Goal: Information Seeking & Learning: Learn about a topic

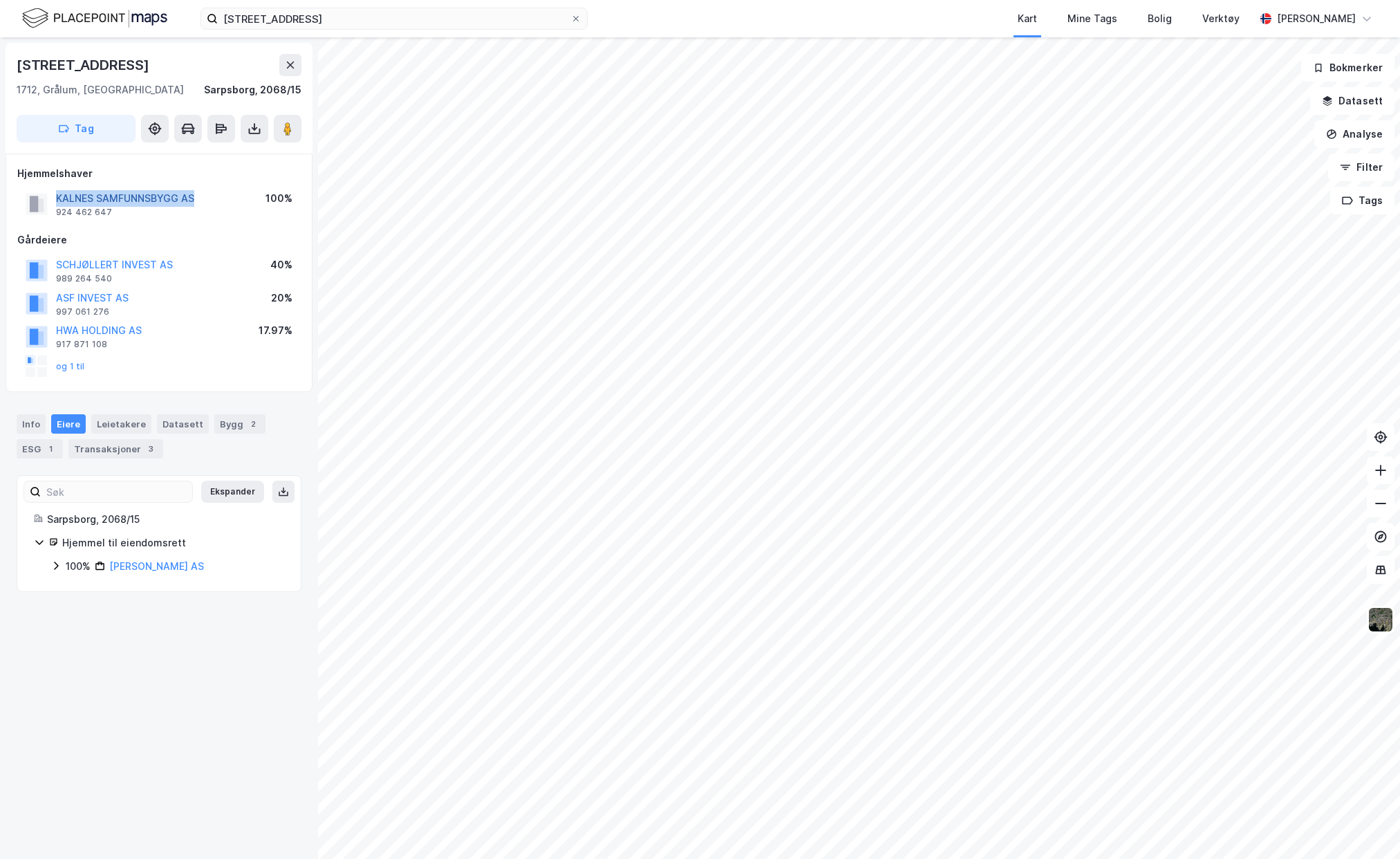
drag, startPoint x: 221, startPoint y: 197, endPoint x: 57, endPoint y: 195, distance: 164.0
click at [57, 195] on div "KALNES SAMFUNNSBYGG AS 924 462 647 100%" at bounding box center [159, 203] width 284 height 33
copy button "KALNES SAMFUNNSBYGG AS"
click at [192, 281] on div "SCHJØLLERT INVEST AS 989 264 540 40%" at bounding box center [159, 270] width 284 height 33
click at [0, 0] on button "KALNES SAMFUNNSBYGG AS" at bounding box center [0, 0] width 0 height 0
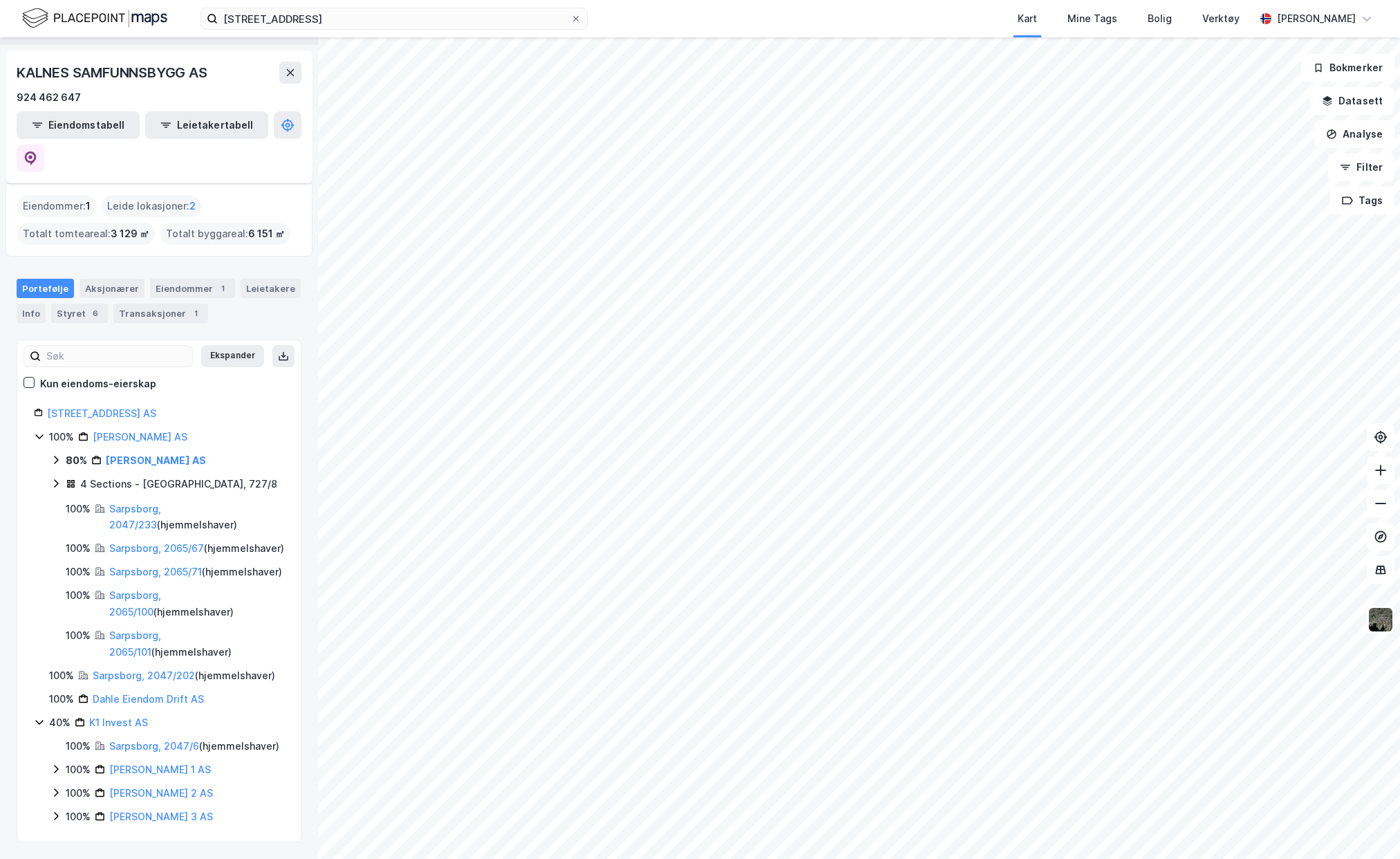
scroll to position [53, 0]
click at [49, 436] on div "100% Tune Eiendom AS 80% Kalnes Samfunnsbygg AS 4 Sections - [GEOGRAPHIC_DATA],…" at bounding box center [159, 544] width 250 height 232
click at [171, 542] on link "Sarpsborg, 2065/67" at bounding box center [157, 548] width 95 height 12
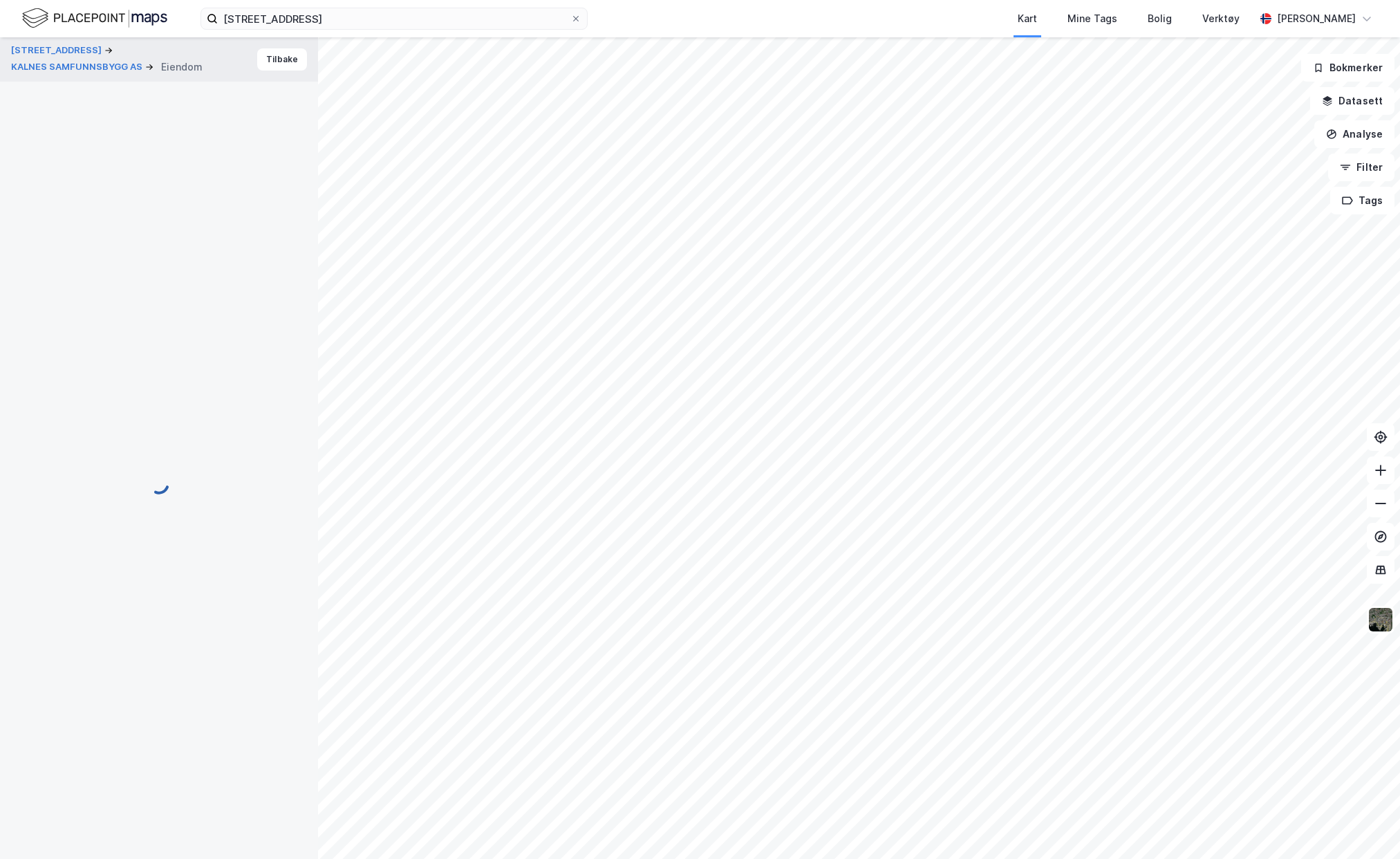
scroll to position [4, 0]
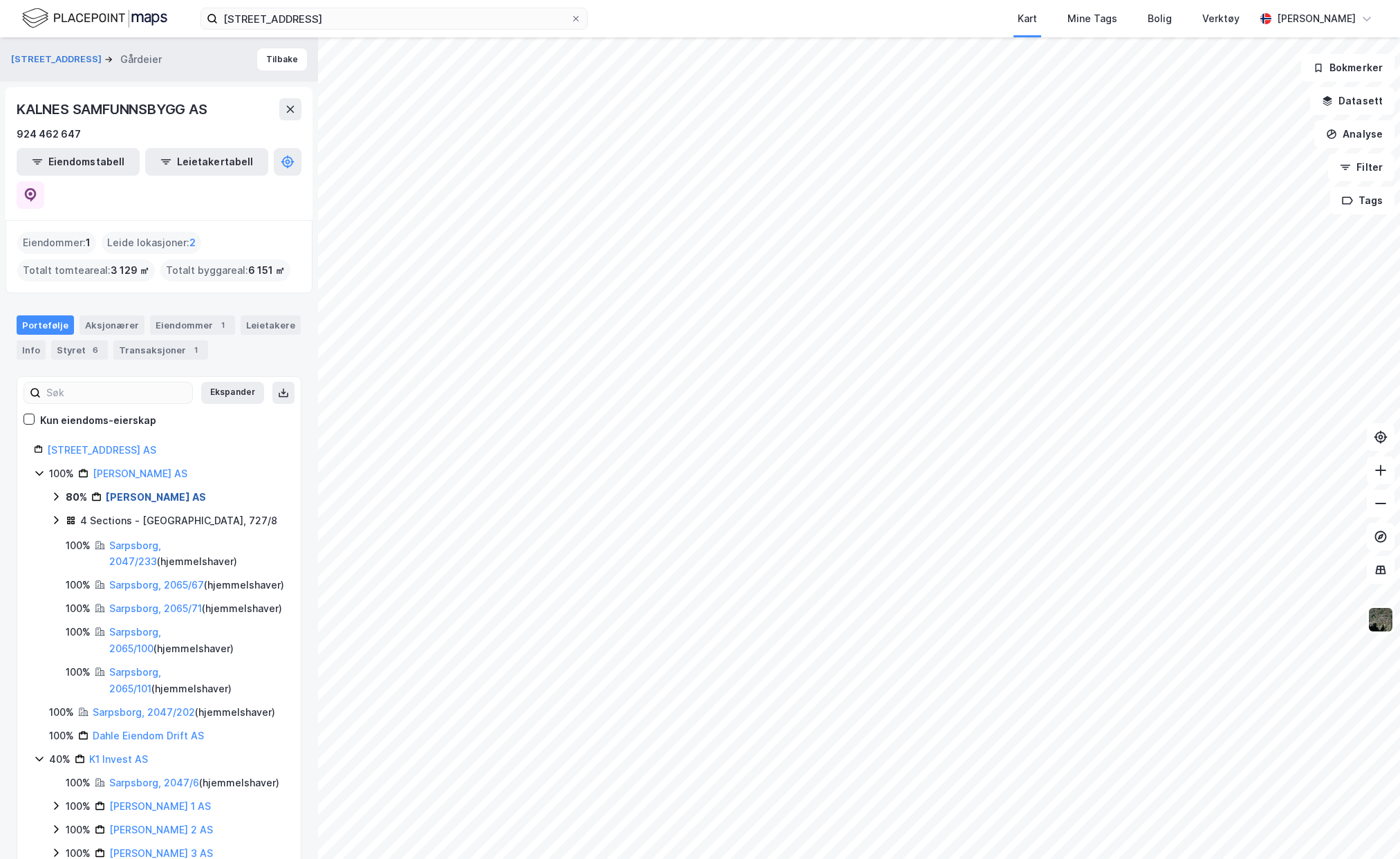
click at [176, 491] on link "[PERSON_NAME] AS" at bounding box center [155, 497] width 100 height 12
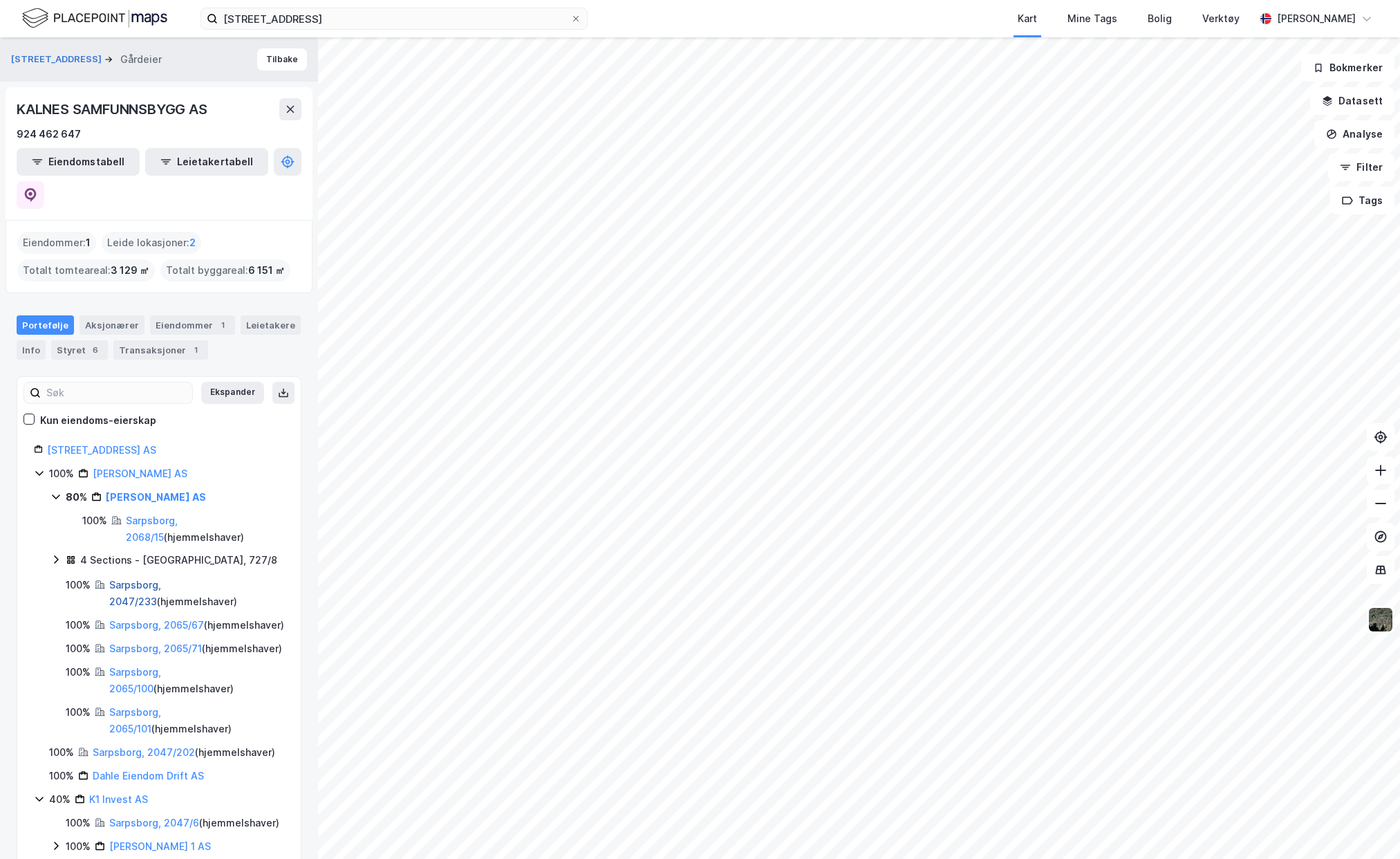
click at [161, 579] on link "Sarpsborg, 2047/233" at bounding box center [135, 593] width 52 height 28
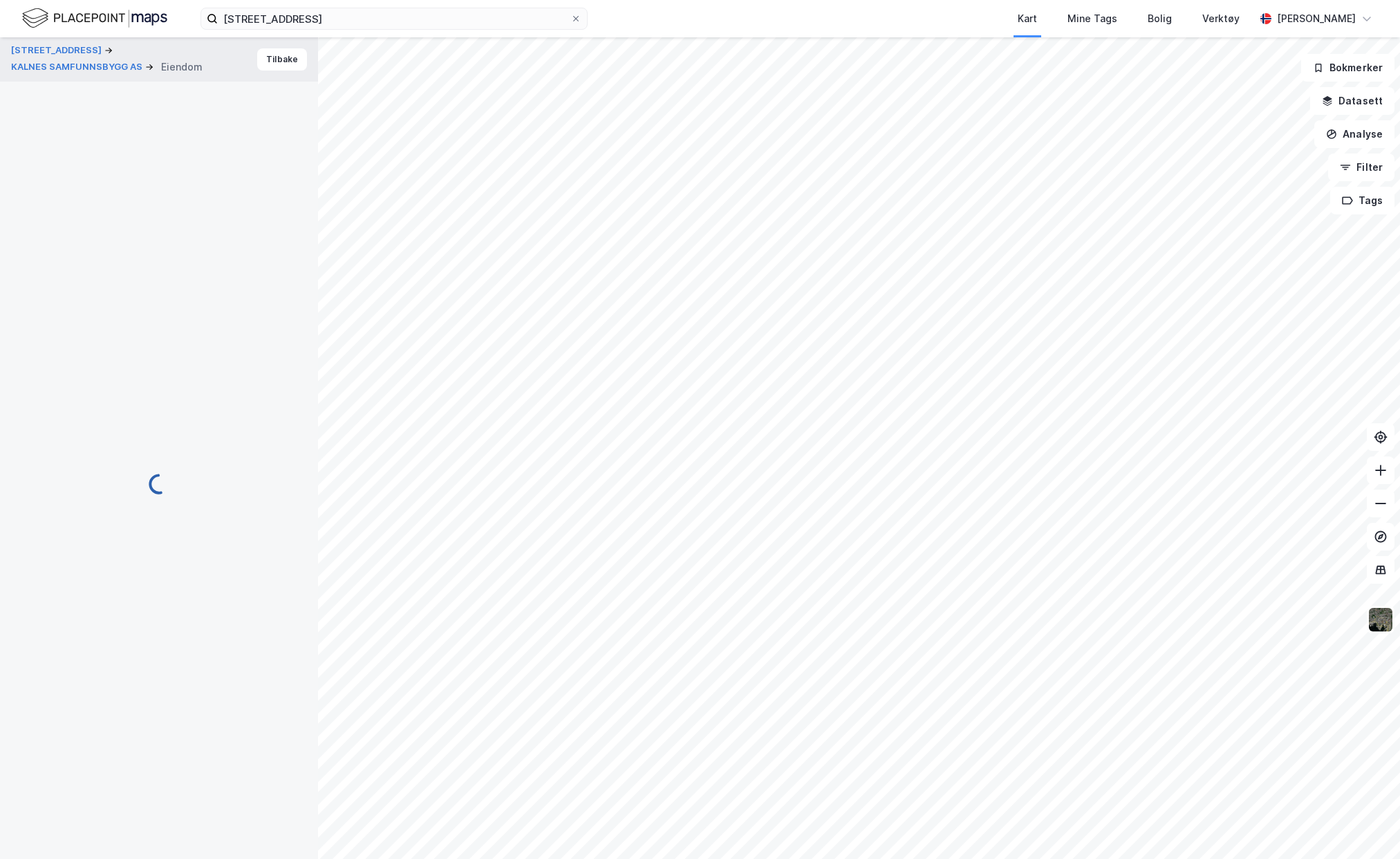
scroll to position [4, 0]
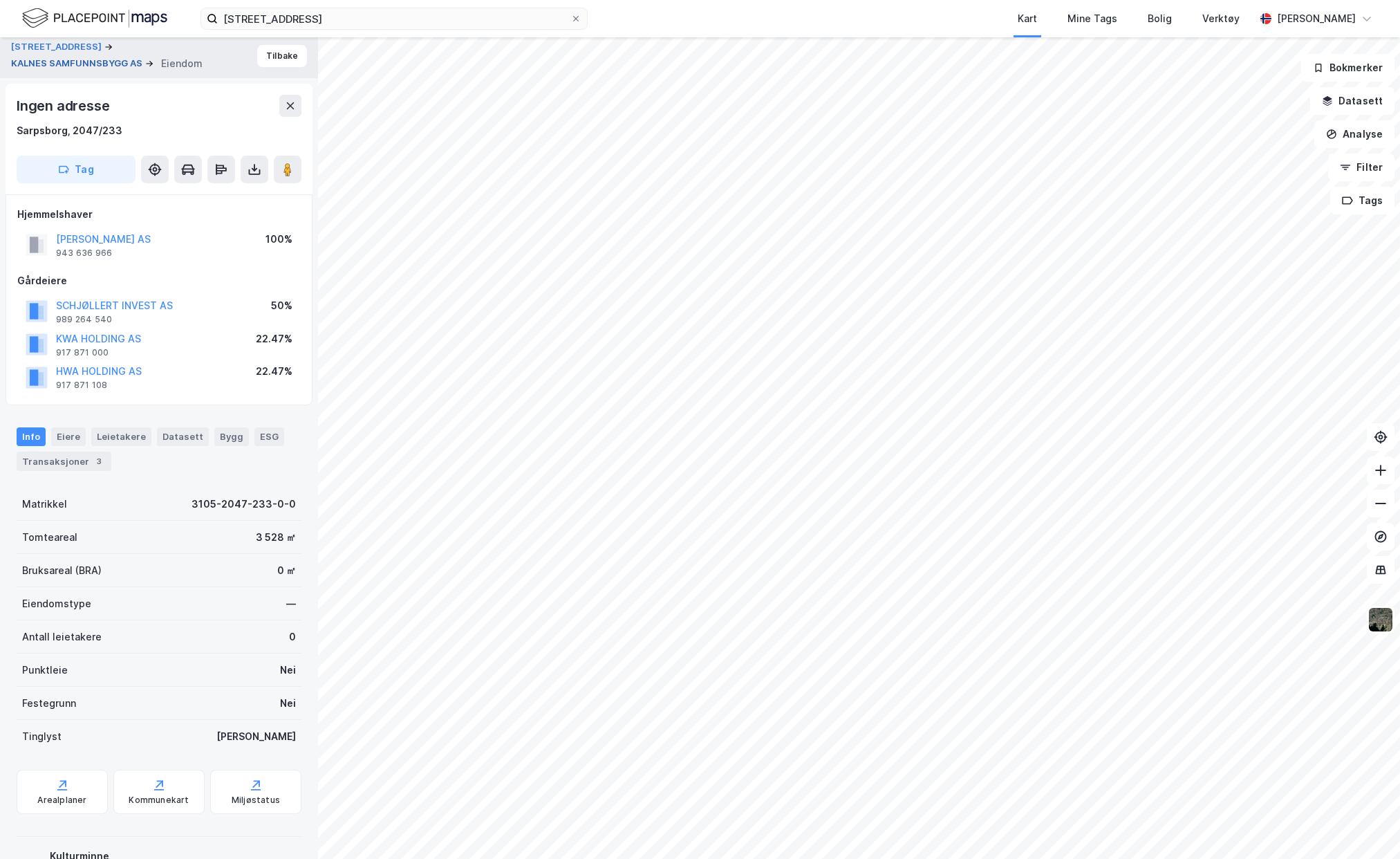
click at [128, 62] on button "KALNES SAMFUNNSBYGG AS" at bounding box center [78, 63] width 134 height 14
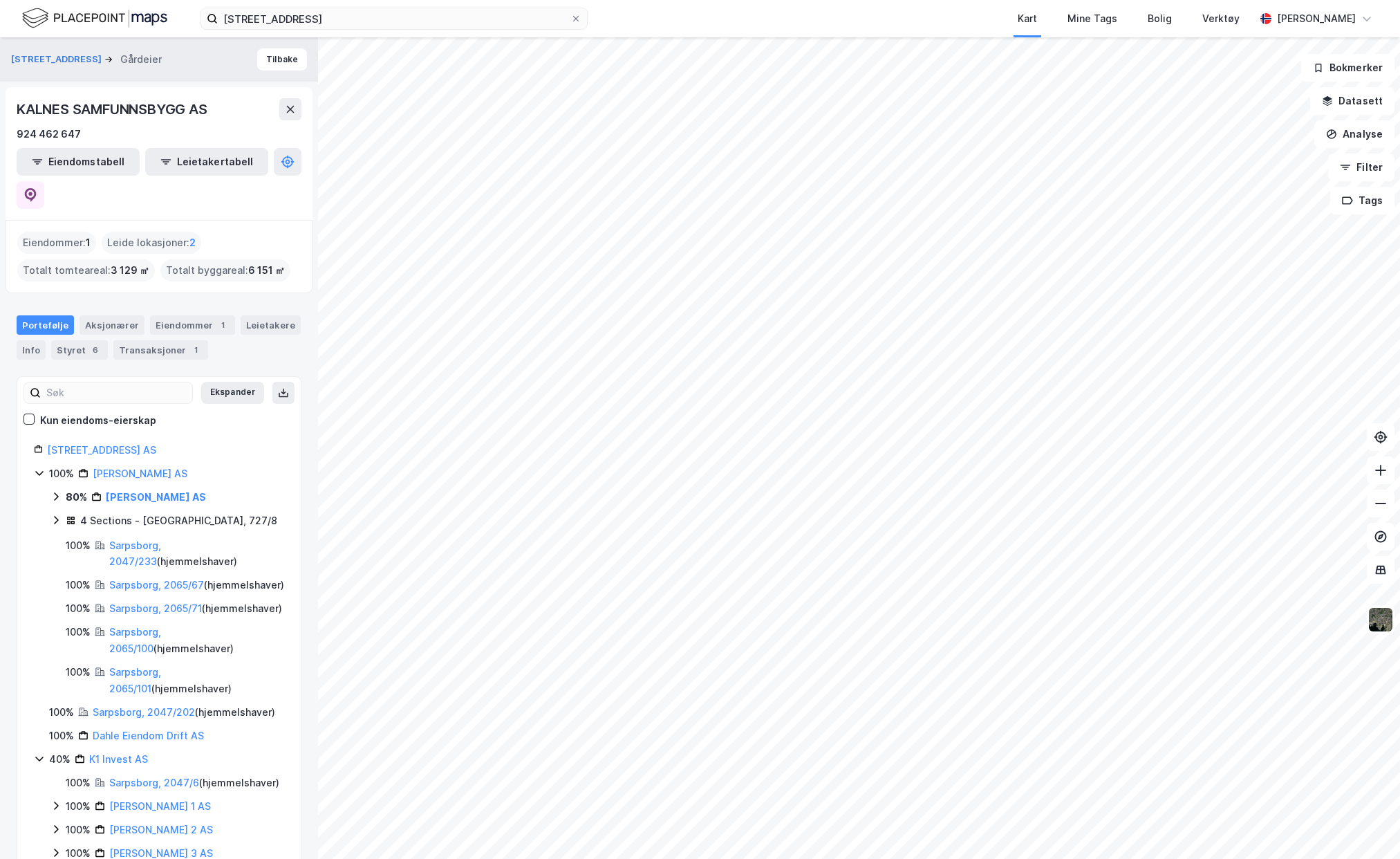
scroll to position [53, 0]
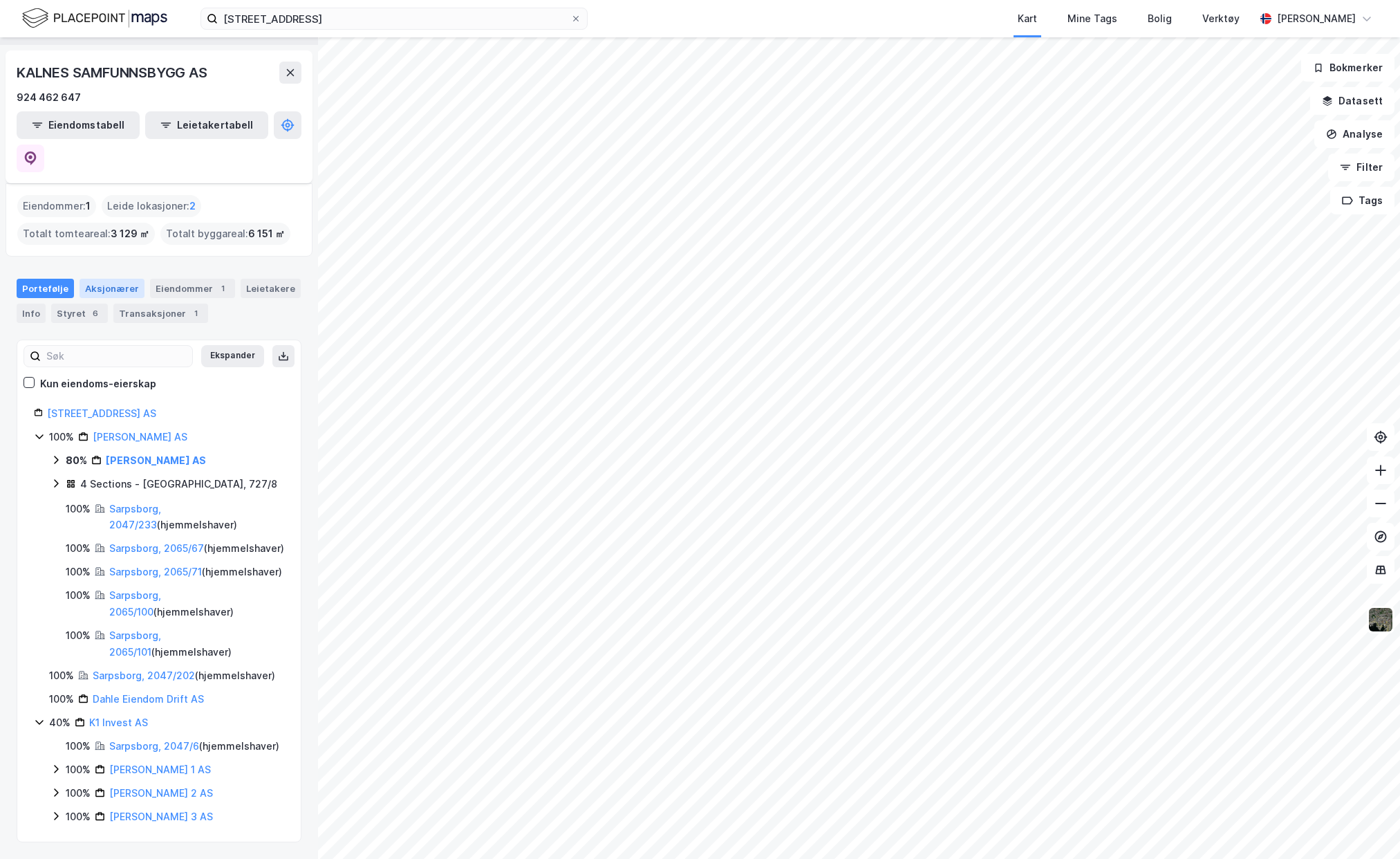
click at [112, 278] on div "Aksjonærer" at bounding box center [112, 288] width 65 height 19
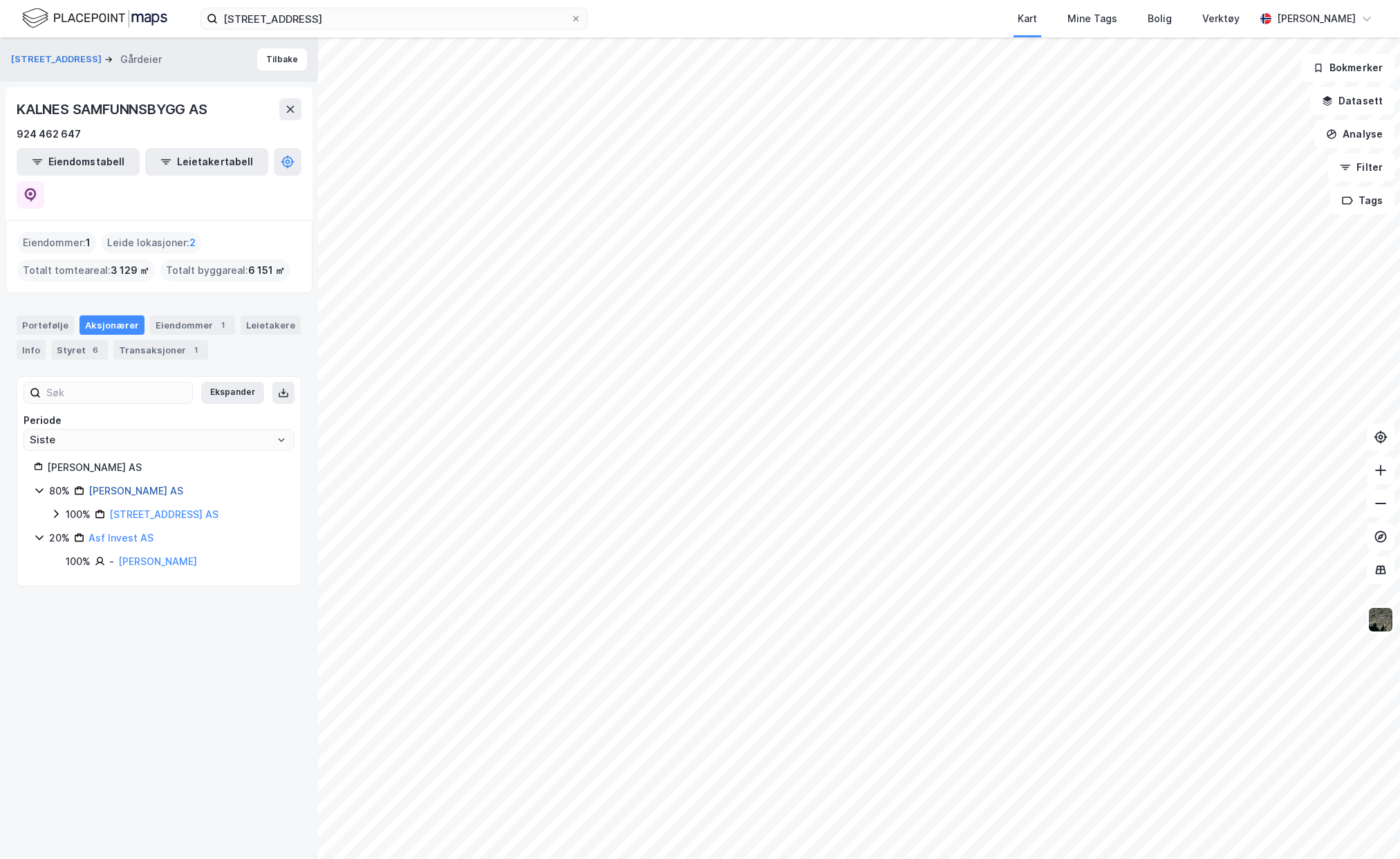
click at [120, 485] on link "[PERSON_NAME] AS" at bounding box center [136, 491] width 95 height 12
